Goal: Task Accomplishment & Management: Manage account settings

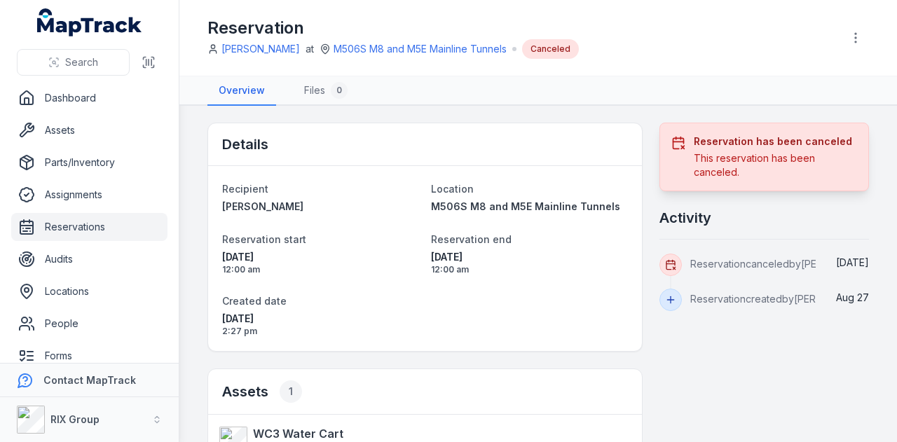
click at [128, 225] on link "Reservations" at bounding box center [89, 227] width 156 height 28
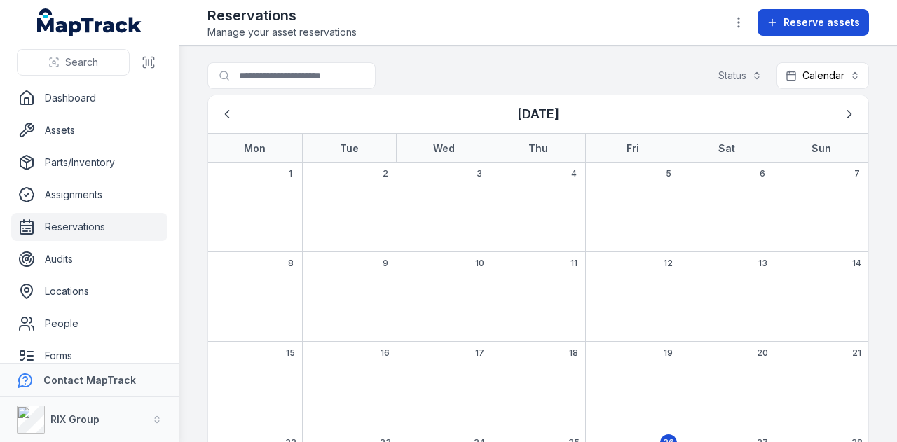
click at [840, 25] on span "Reserve assets" at bounding box center [822, 22] width 76 height 14
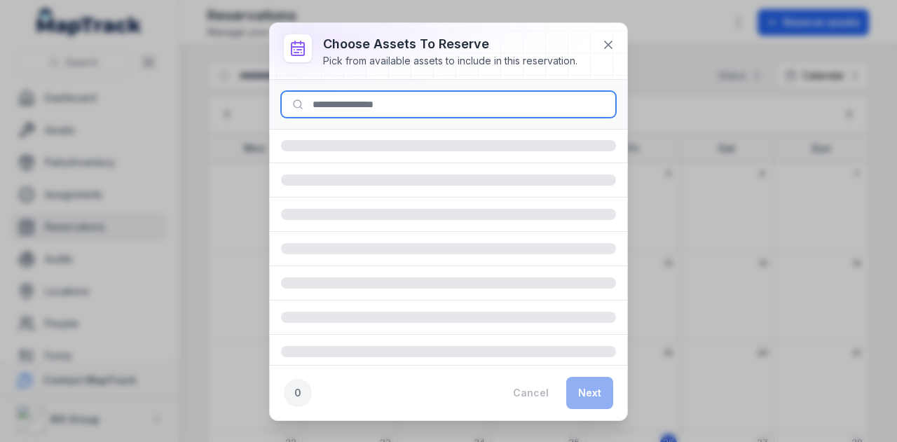
click at [461, 103] on input at bounding box center [448, 104] width 335 height 27
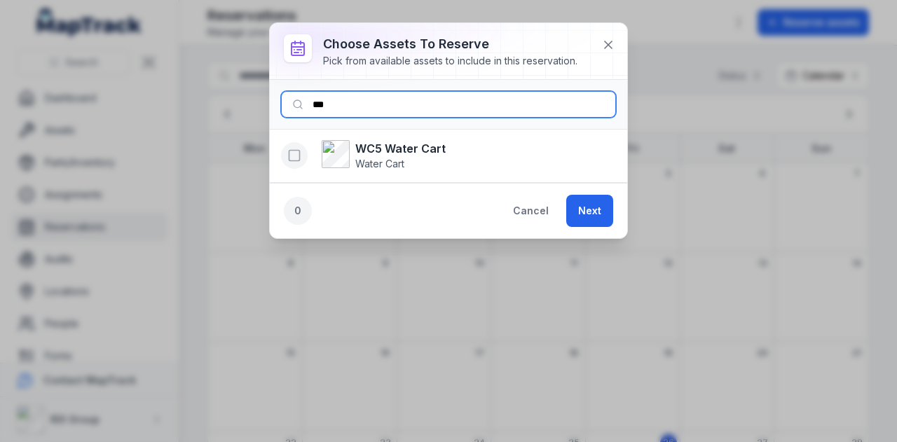
type input "***"
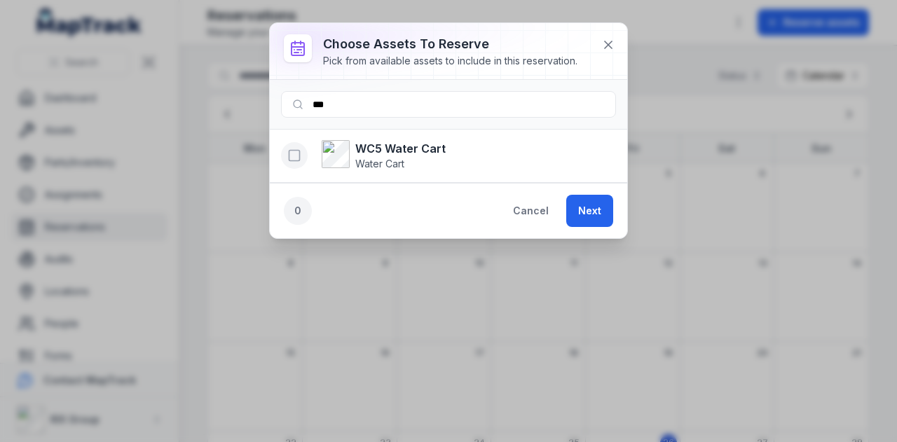
click at [291, 154] on icon "button" at bounding box center [294, 156] width 14 height 14
click at [601, 210] on button "Next" at bounding box center [589, 211] width 47 height 32
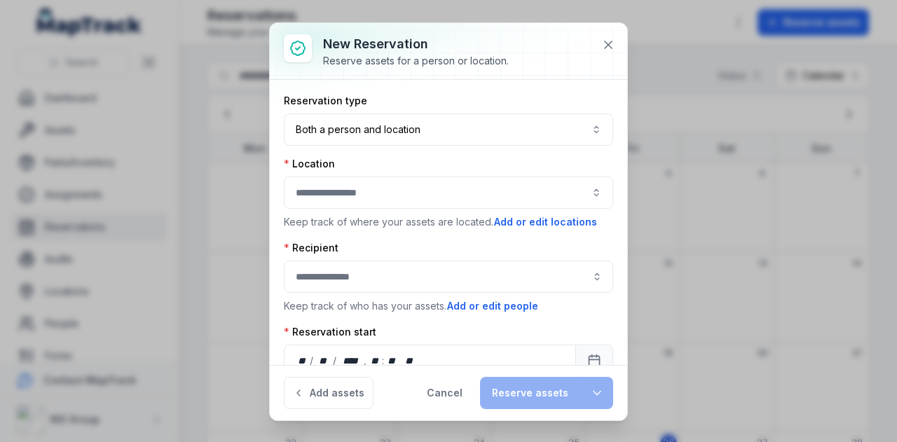
click at [408, 194] on button "button" at bounding box center [448, 193] width 329 height 32
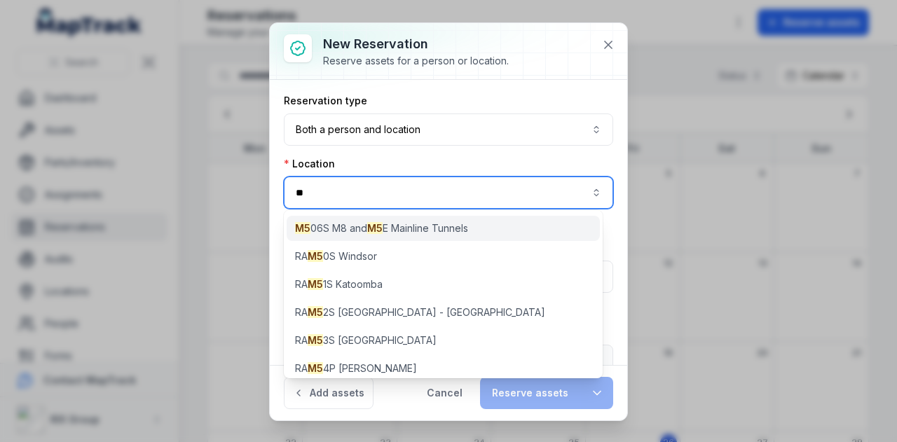
type input "**"
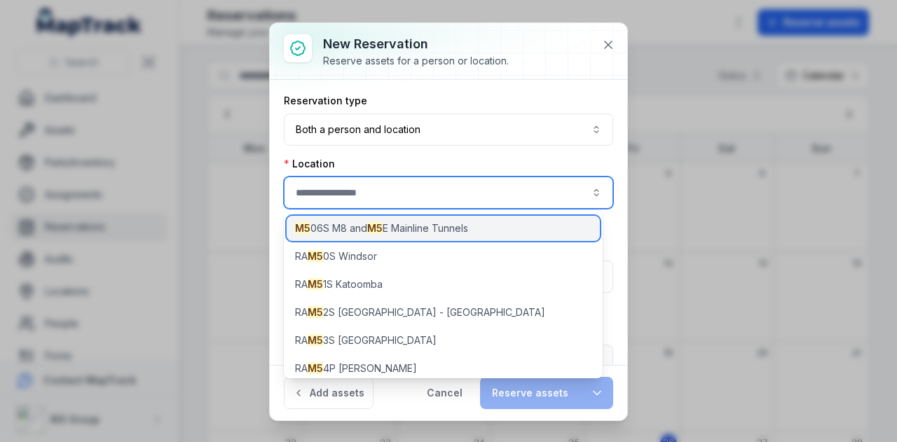
click at [458, 229] on span "M5 06S M8 and M5 E Mainline Tunnels" at bounding box center [381, 228] width 173 height 14
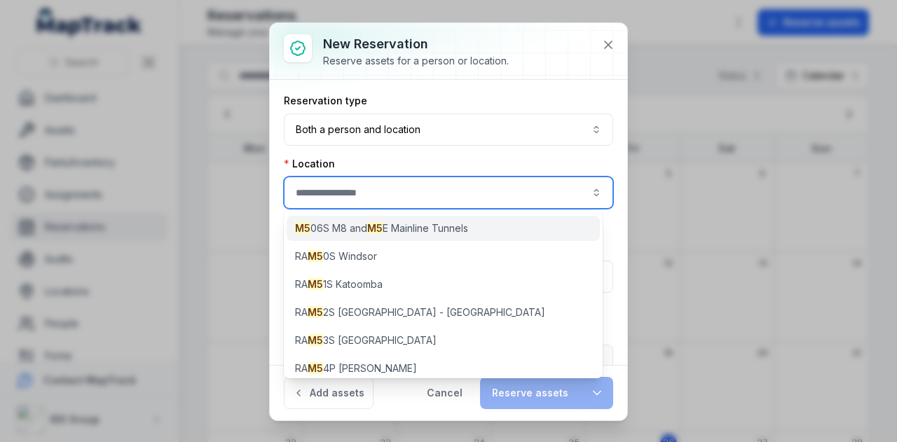
type input "**********"
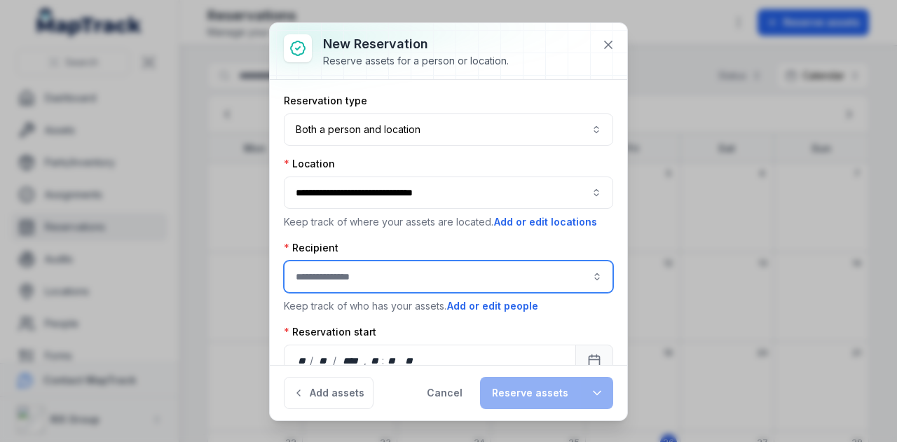
click at [407, 278] on input ":rep:-form-item-label" at bounding box center [448, 277] width 329 height 32
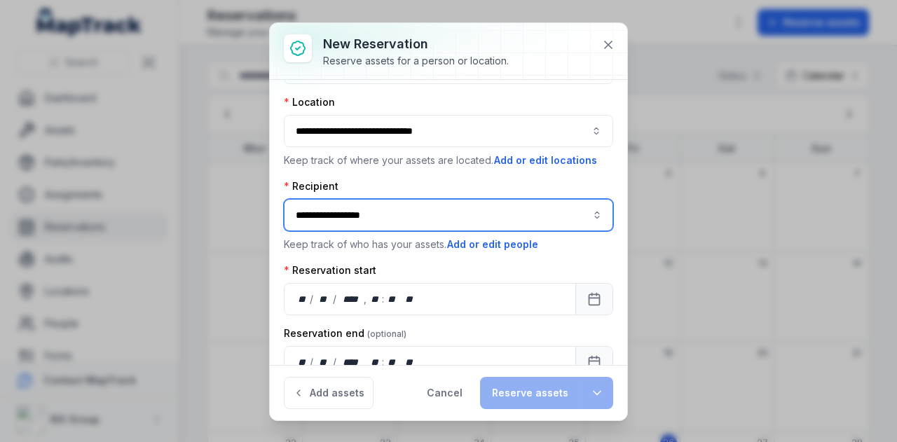
scroll to position [113, 0]
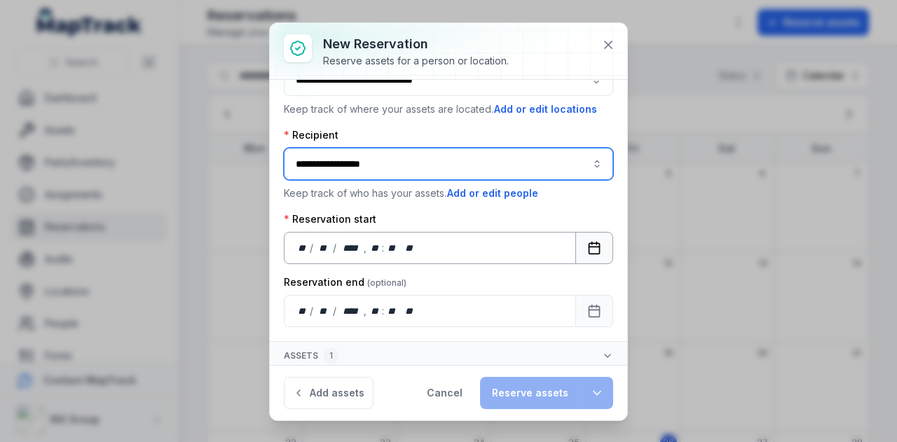
type input "**********"
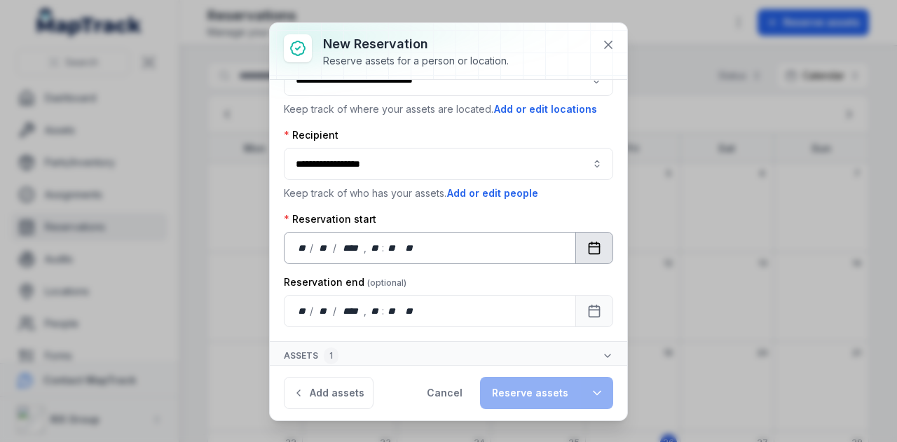
click at [576, 246] on button "Calendar" at bounding box center [594, 248] width 38 height 32
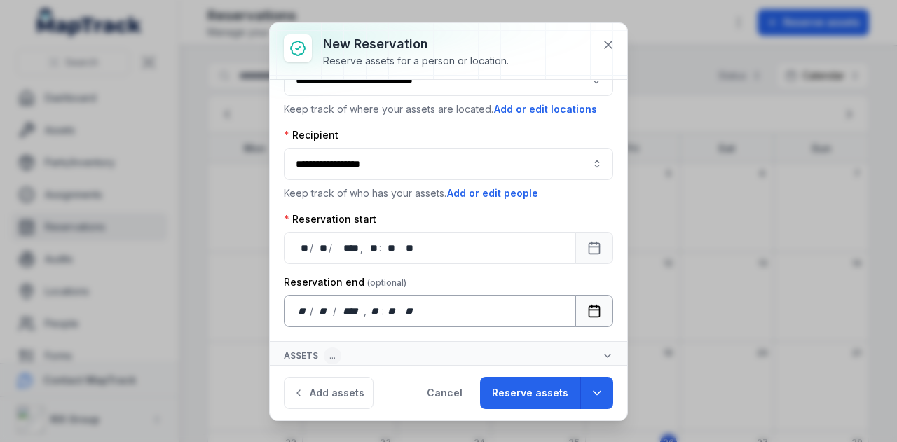
click at [593, 299] on button "Calendar" at bounding box center [594, 311] width 38 height 32
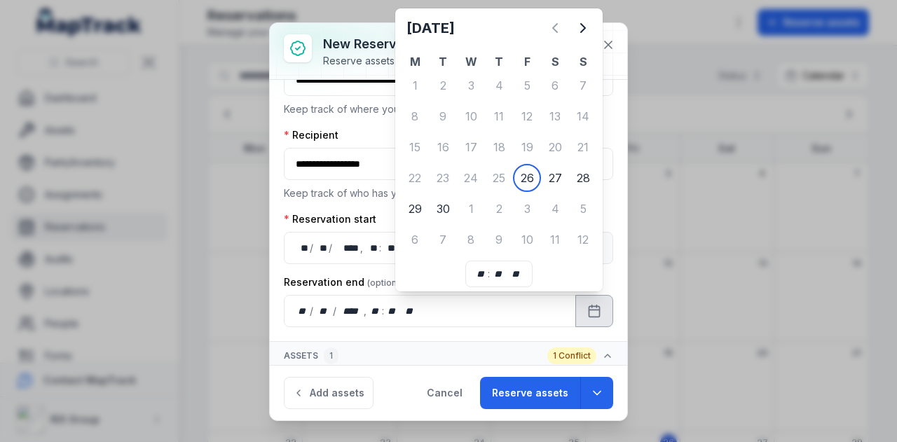
click at [474, 210] on div "1" at bounding box center [471, 209] width 28 height 28
click at [583, 27] on icon "Next" at bounding box center [583, 28] width 4 height 8
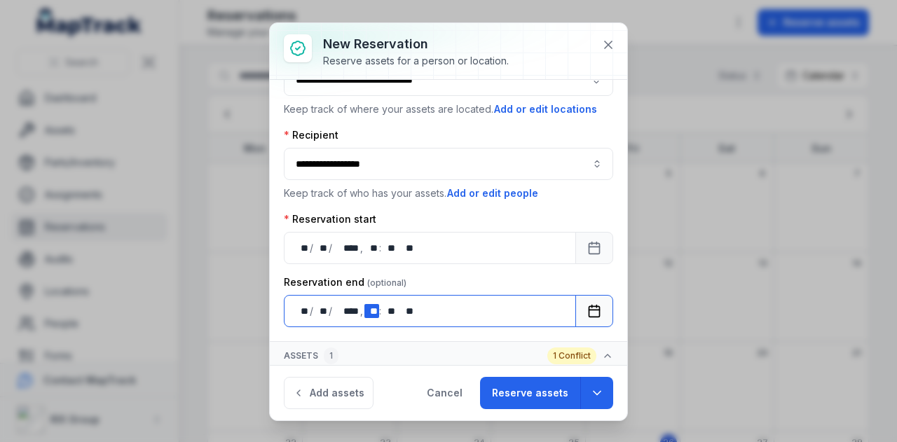
click at [376, 311] on div "** **" at bounding box center [371, 311] width 14 height 14
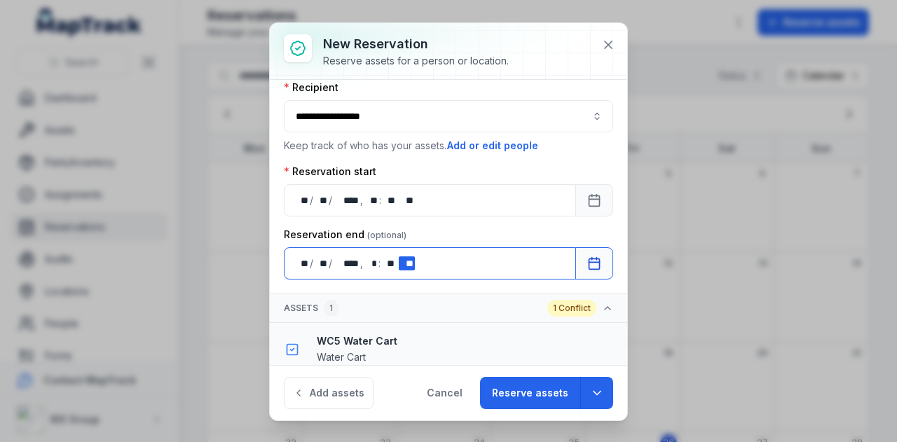
scroll to position [196, 0]
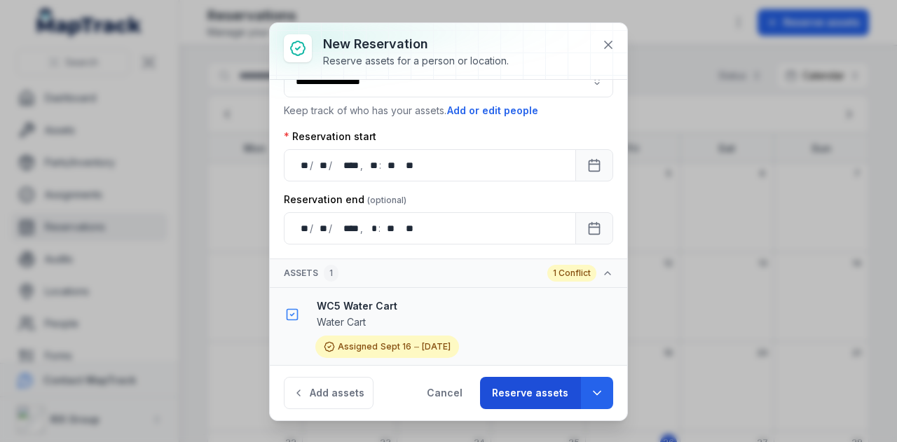
click at [543, 399] on button "Reserve assets" at bounding box center [530, 393] width 100 height 32
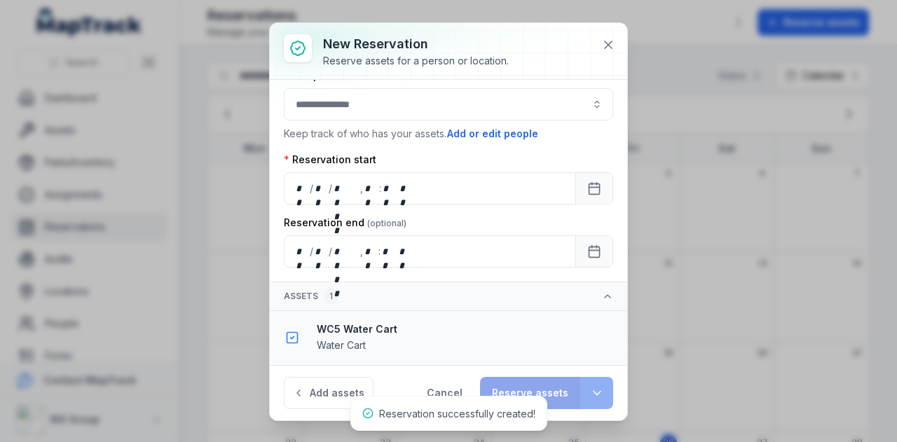
scroll to position [168, 0]
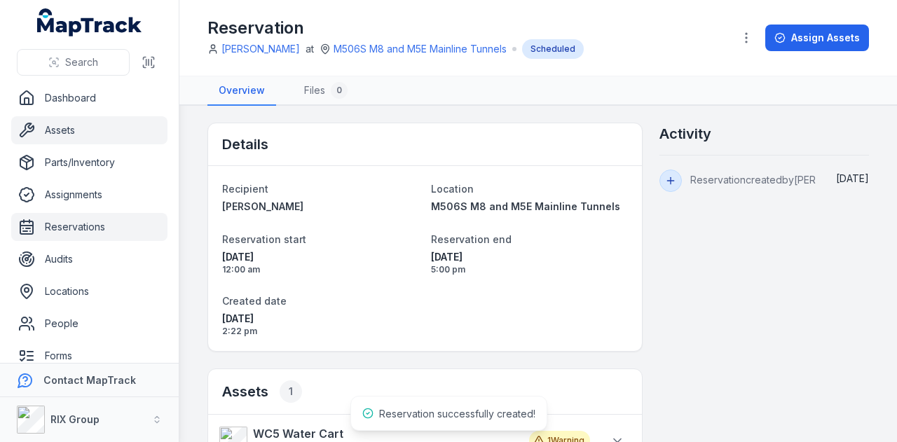
click at [81, 132] on link "Assets" at bounding box center [89, 130] width 156 height 28
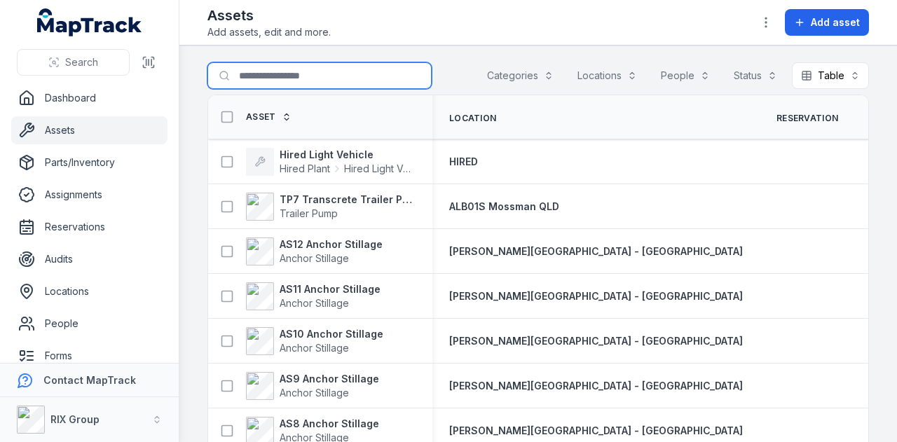
click at [272, 82] on input "Search for assets" at bounding box center [319, 75] width 224 height 27
type input "**"
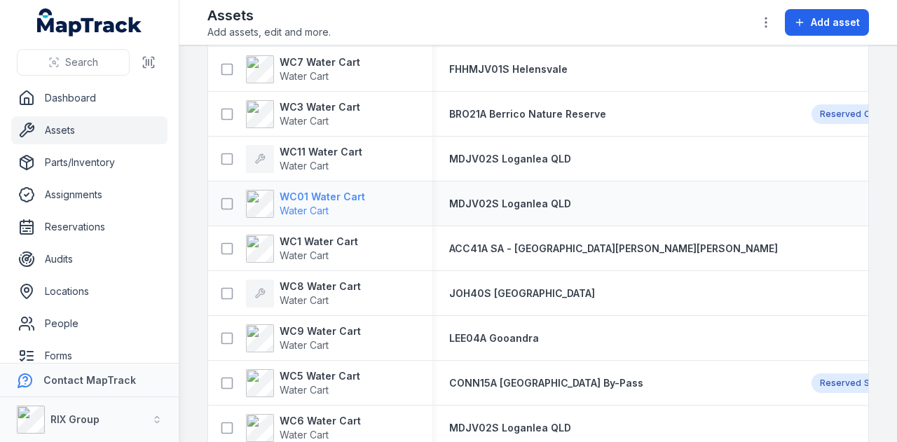
scroll to position [210, 0]
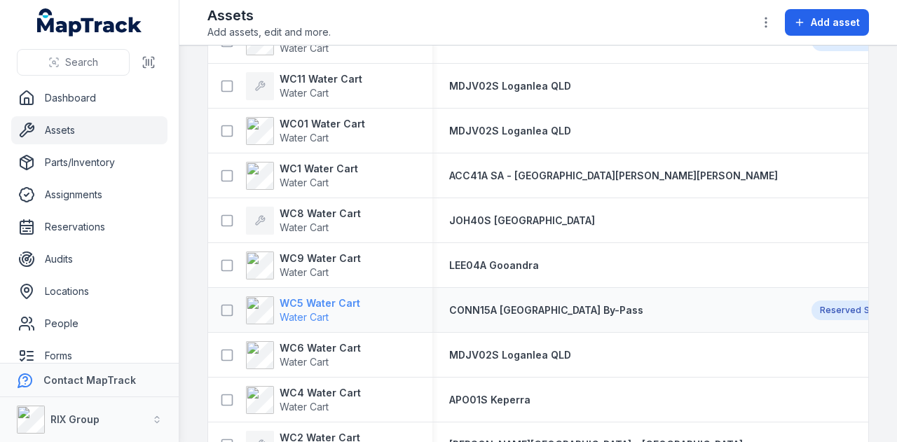
click at [336, 306] on strong "WC5 Water Cart" at bounding box center [320, 303] width 81 height 14
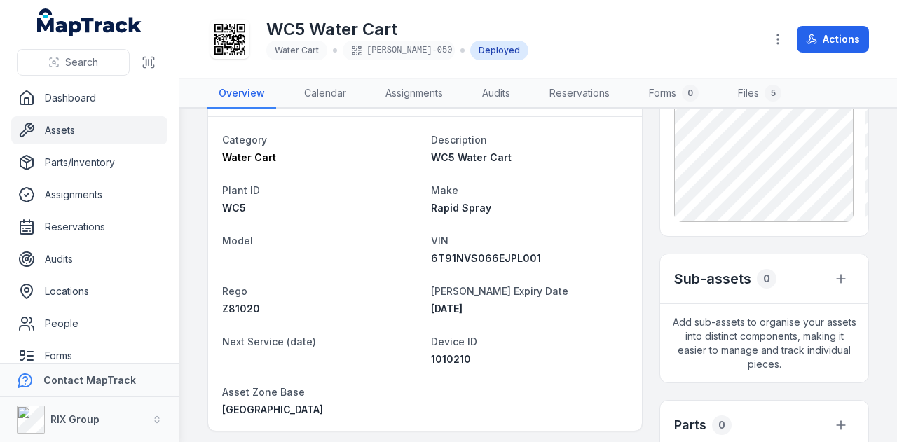
scroll to position [210, 0]
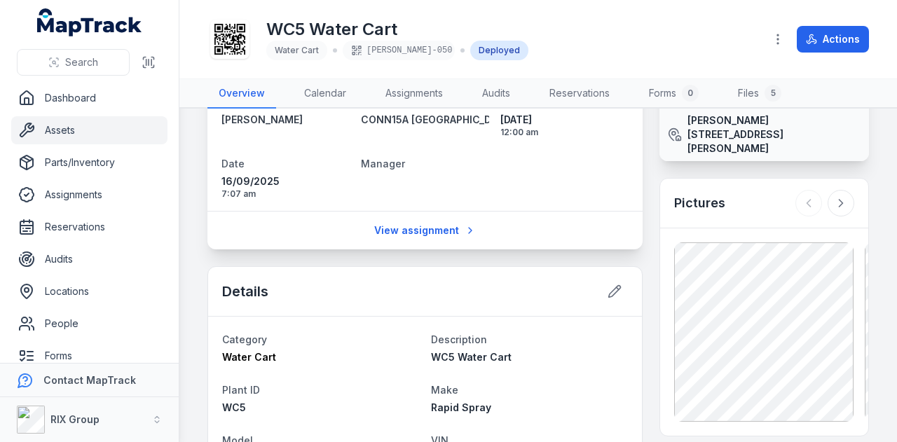
click at [69, 121] on link "Assets" at bounding box center [89, 130] width 156 height 28
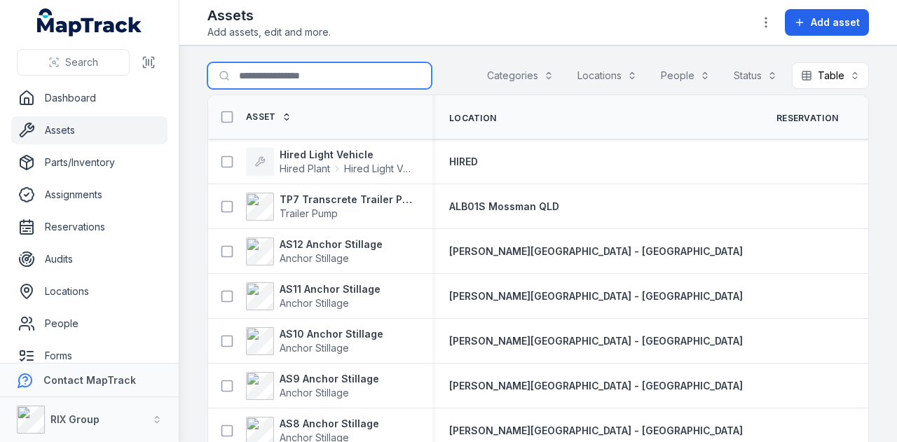
click at [300, 72] on input "Search for assets" at bounding box center [319, 75] width 224 height 27
type input "***"
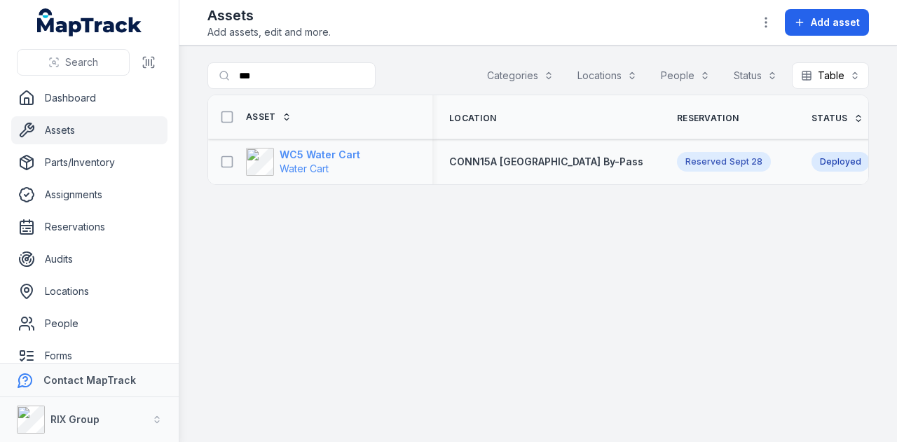
click at [327, 148] on strong "WC5 Water Cart" at bounding box center [320, 155] width 81 height 14
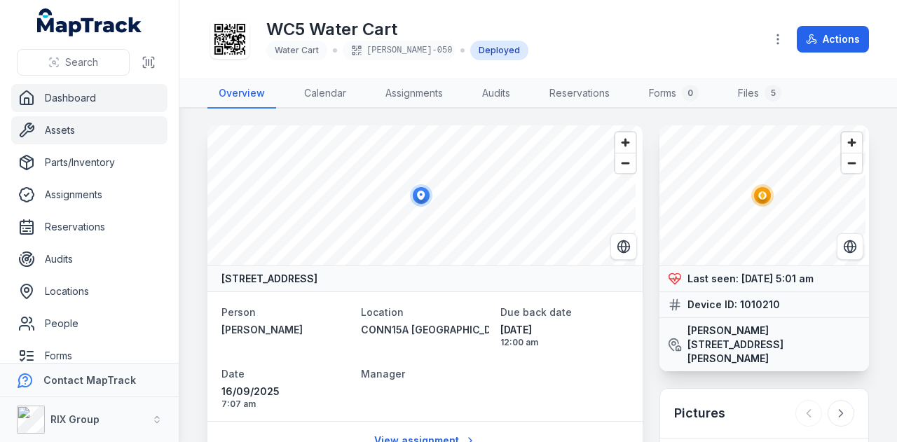
click at [102, 100] on link "Dashboard" at bounding box center [89, 98] width 156 height 28
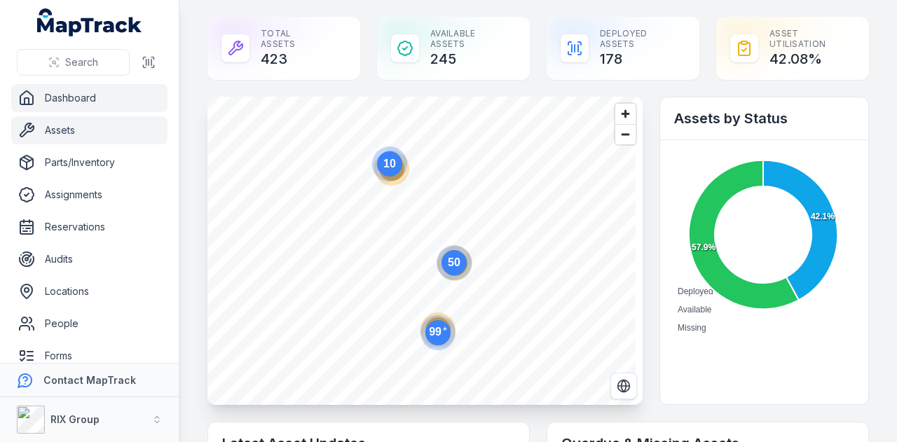
click at [118, 138] on link "Assets" at bounding box center [89, 130] width 156 height 28
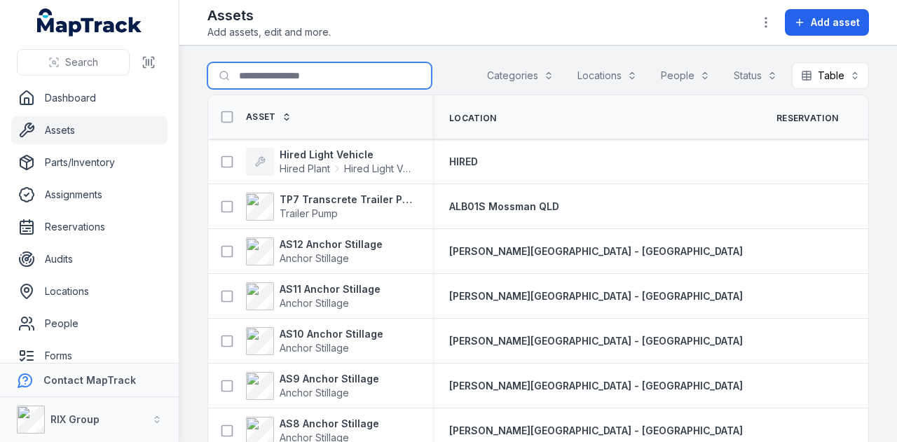
click at [268, 76] on input "Search for assets" at bounding box center [319, 75] width 224 height 27
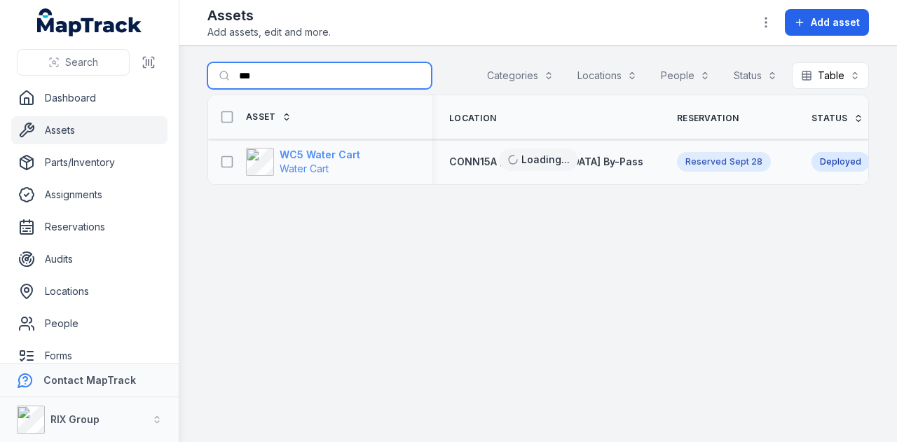
type input "***"
click at [328, 152] on strong "WC5 Water Cart" at bounding box center [320, 155] width 81 height 14
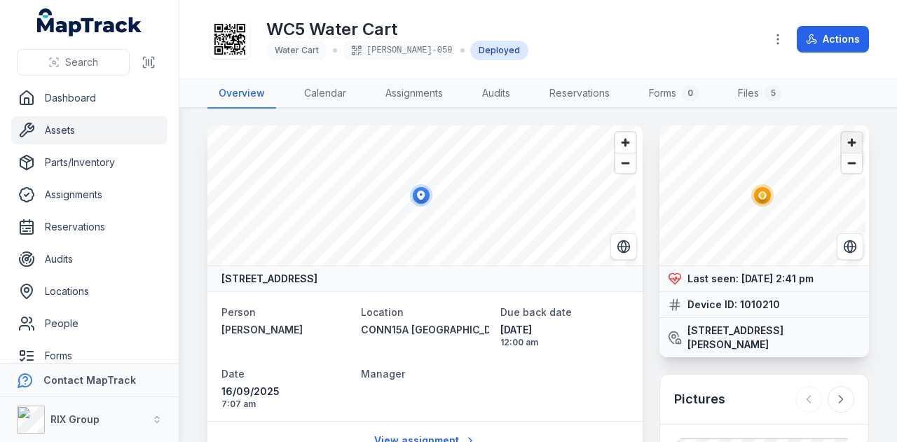
click at [842, 146] on span "Zoom in" at bounding box center [852, 142] width 20 height 20
click at [842, 156] on span "Zoom out" at bounding box center [852, 164] width 20 height 20
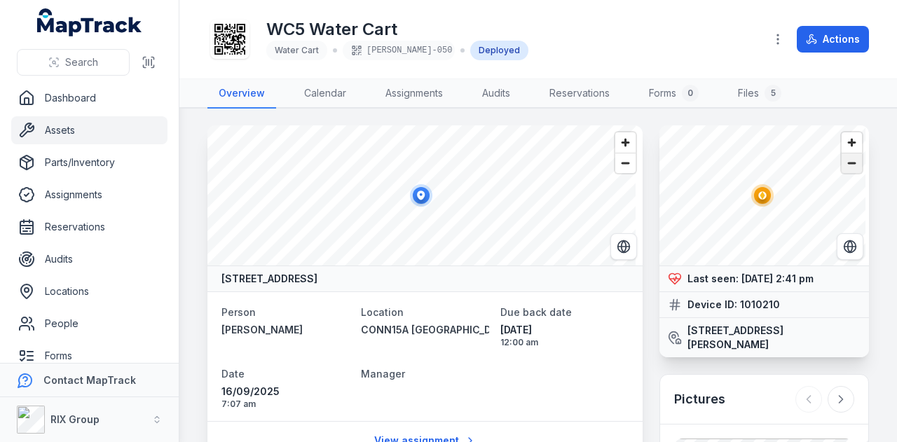
click at [842, 156] on span "Zoom out" at bounding box center [852, 164] width 20 height 20
click at [828, 44] on button "Actions" at bounding box center [833, 39] width 72 height 27
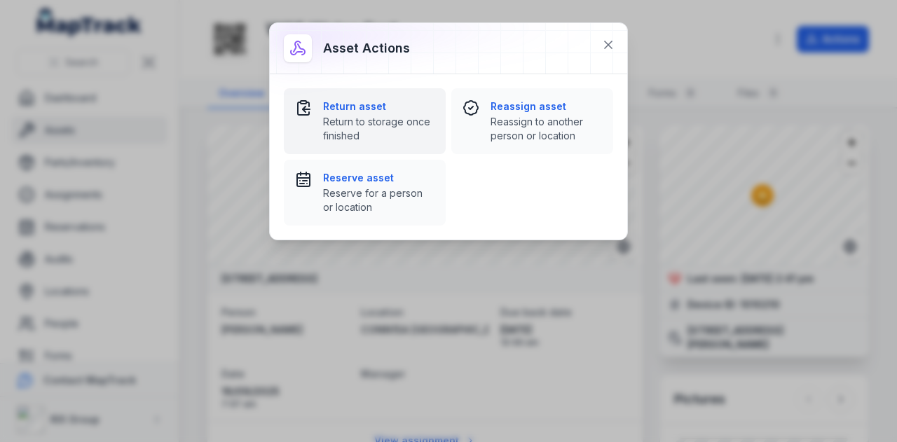
click at [391, 109] on strong "Return asset" at bounding box center [378, 107] width 111 height 14
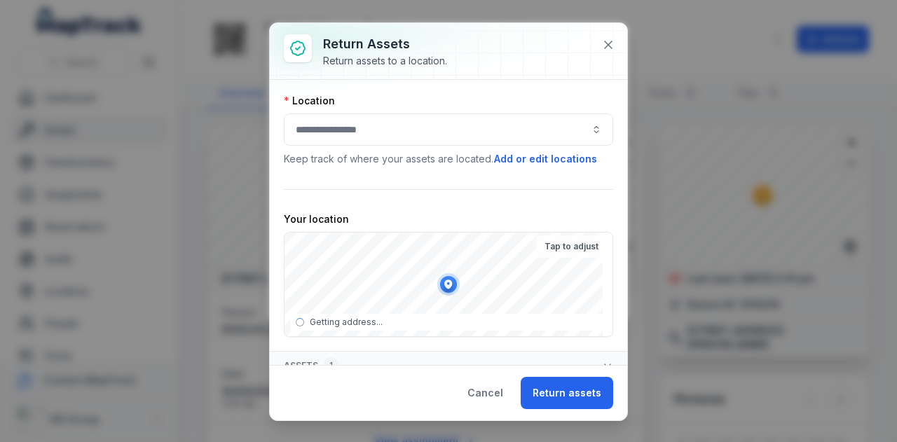
click at [419, 133] on button "button" at bounding box center [448, 130] width 329 height 32
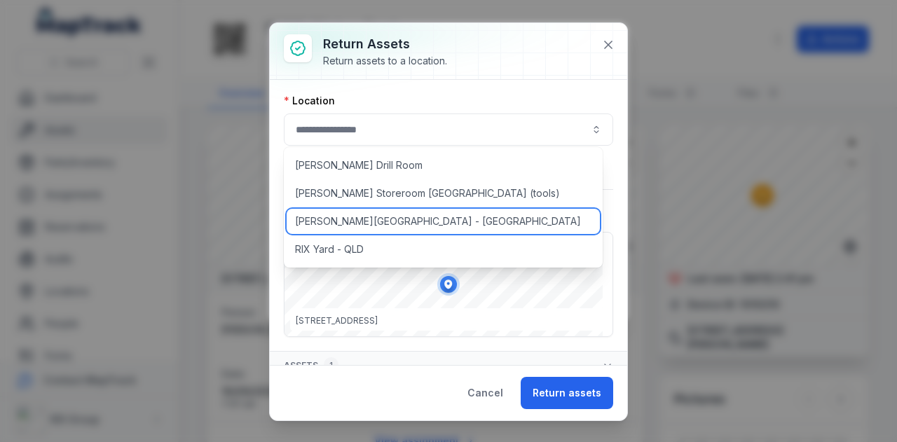
drag, startPoint x: 408, startPoint y: 218, endPoint x: 400, endPoint y: 219, distance: 7.7
click at [408, 219] on div "[PERSON_NAME][GEOGRAPHIC_DATA] - [GEOGRAPHIC_DATA]" at bounding box center [443, 221] width 313 height 25
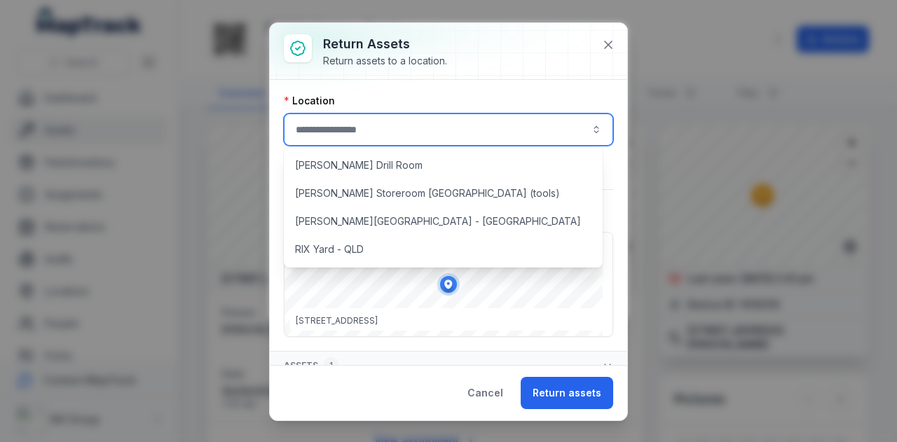
type input "**********"
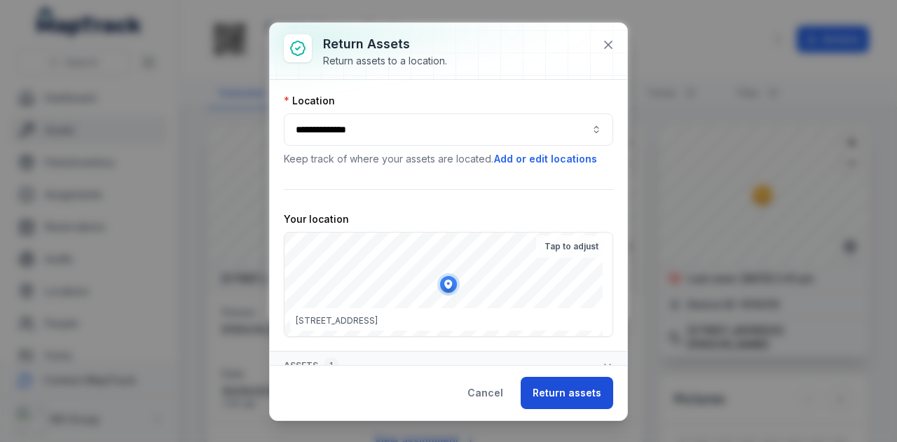
click at [569, 389] on button "Return assets" at bounding box center [567, 393] width 93 height 32
